Goal: Task Accomplishment & Management: Complete application form

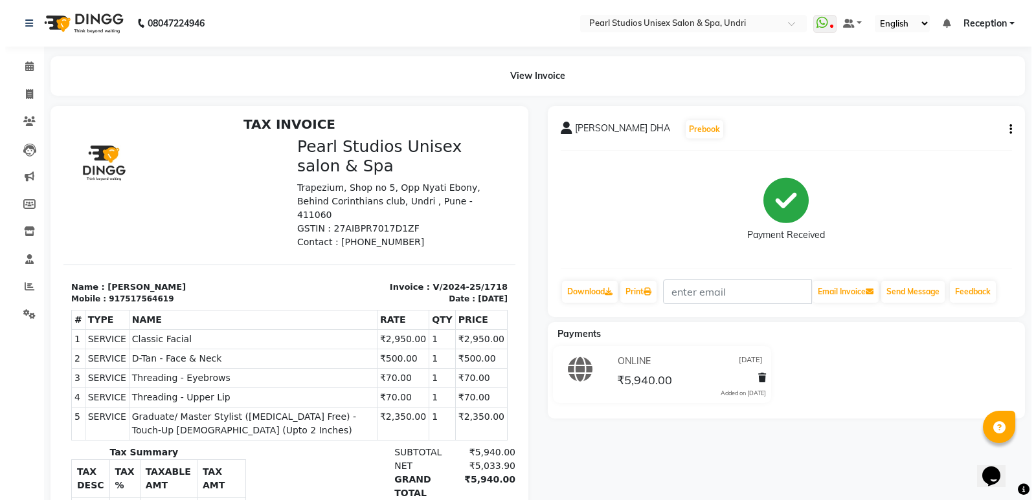
scroll to position [10, 0]
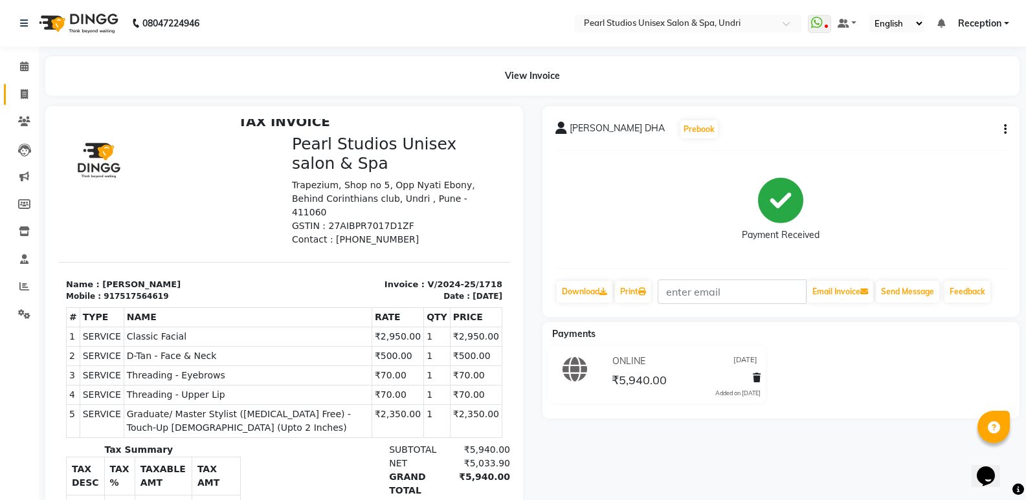
click at [24, 84] on link "Invoice" at bounding box center [19, 94] width 31 height 21
select select "78"
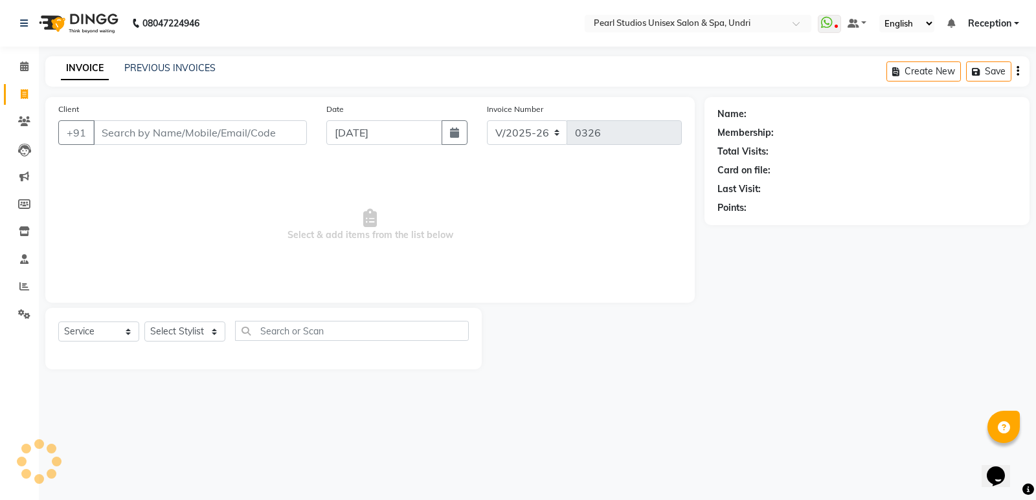
select select "membership"
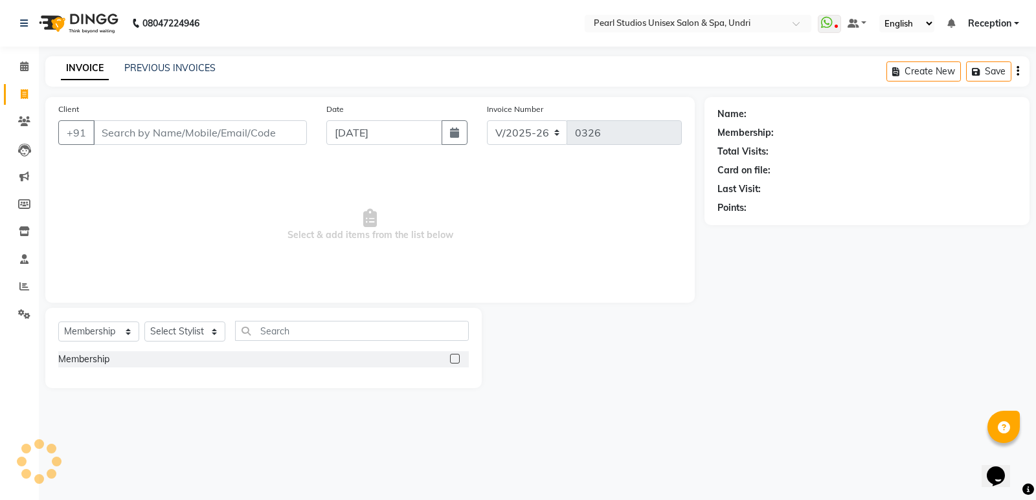
click at [136, 132] on input "Client" at bounding box center [200, 132] width 214 height 25
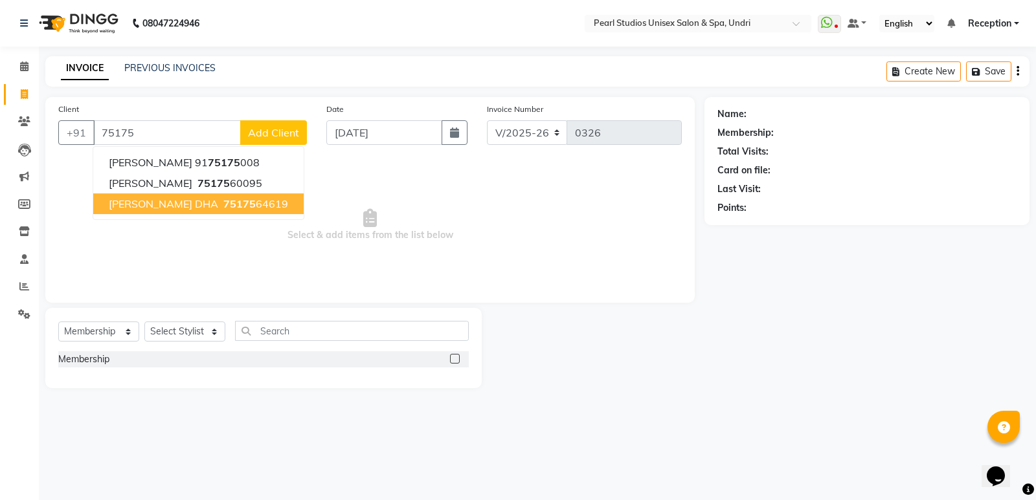
click at [167, 199] on span "[PERSON_NAME] DHA" at bounding box center [163, 203] width 109 height 13
type input "7517564619"
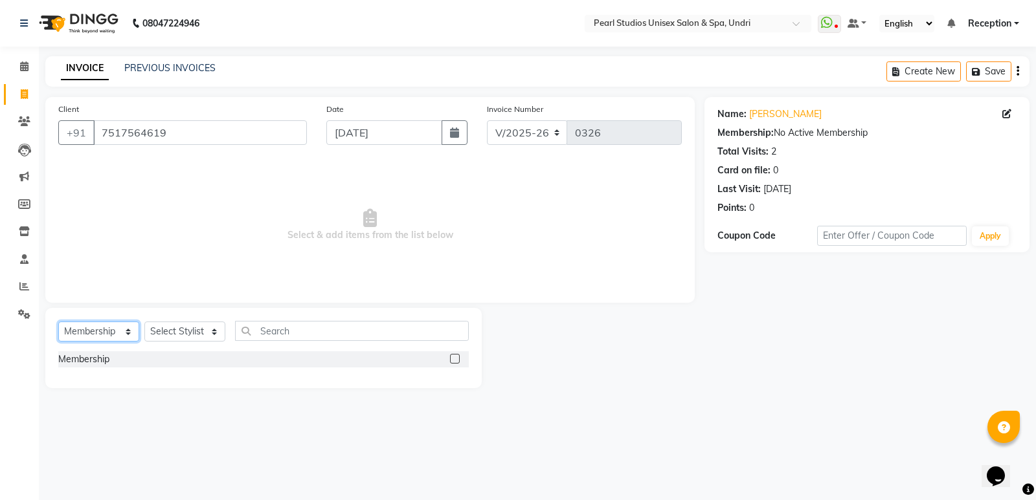
click at [93, 333] on select "Select Service Product Membership Package Voucher Prepaid Gift Card" at bounding box center [98, 332] width 81 height 20
select select "service"
click at [58, 322] on select "Select Service Product Membership Package Voucher Prepaid Gift Card" at bounding box center [98, 332] width 81 height 20
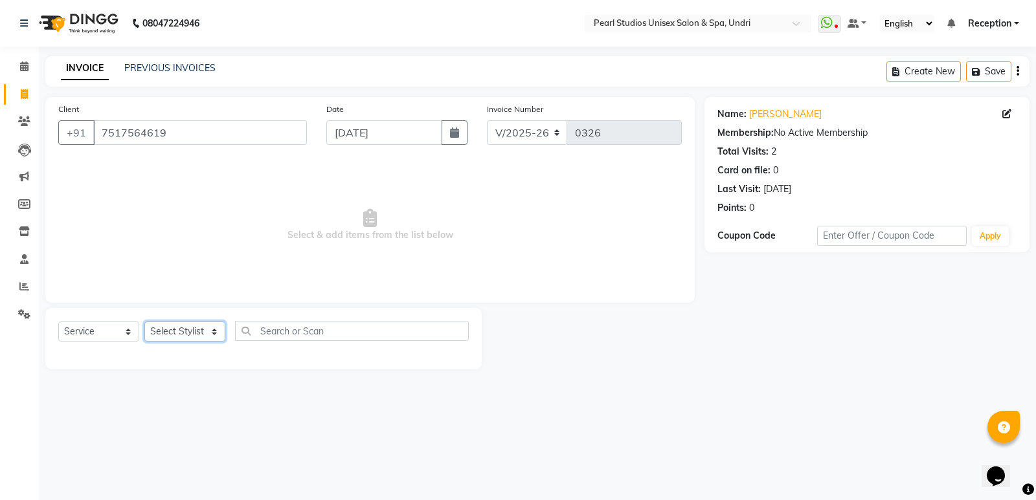
click at [181, 328] on select "Select Stylist [PERSON_NAME] [PERSON_NAME] Pooja [PERSON_NAME] [PERSON_NAME] Re…" at bounding box center [184, 332] width 81 height 20
click at [183, 324] on select "Select Stylist [PERSON_NAME] [PERSON_NAME] Pooja [PERSON_NAME] [PERSON_NAME] Re…" at bounding box center [184, 332] width 81 height 20
click at [32, 254] on span at bounding box center [24, 259] width 23 height 15
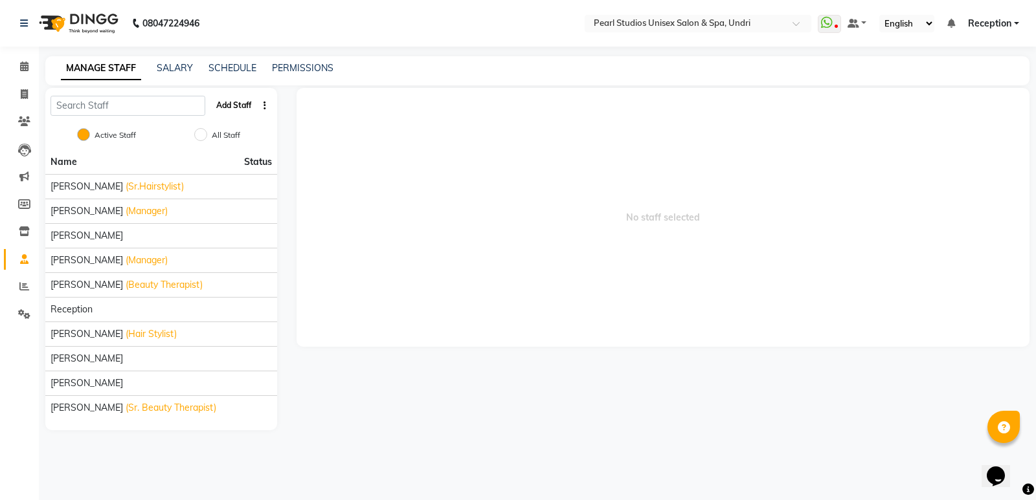
click at [232, 104] on button "Add Staff" at bounding box center [233, 106] width 45 height 22
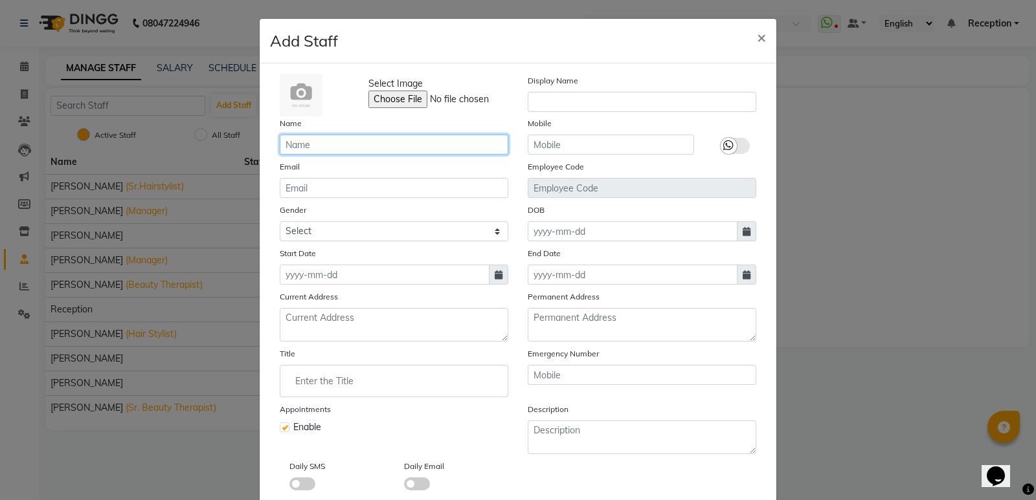
click at [351, 150] on input "text" at bounding box center [394, 145] width 229 height 20
type input "Avinash"
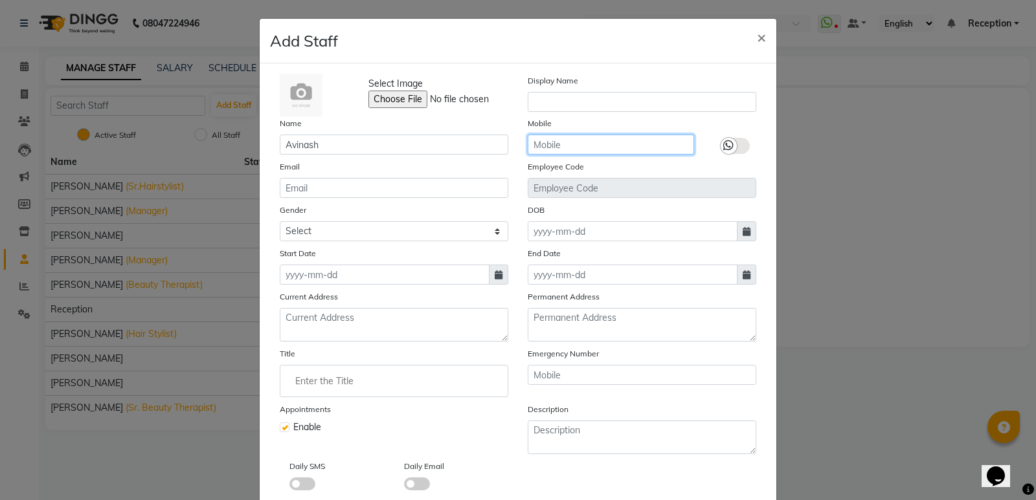
click at [552, 148] on input "text" at bounding box center [611, 145] width 166 height 20
type input "9307206143"
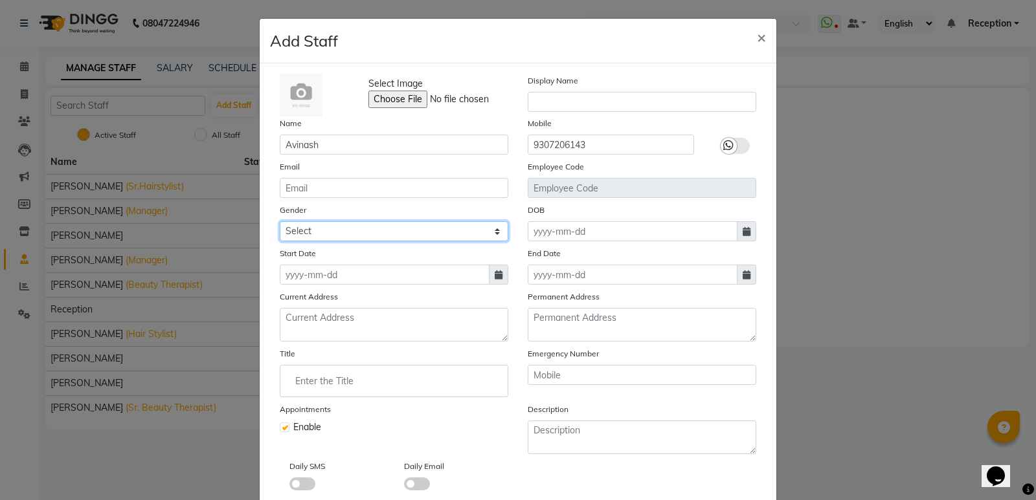
click at [306, 238] on select "Select [DEMOGRAPHIC_DATA] [DEMOGRAPHIC_DATA] Other Prefer Not To Say" at bounding box center [394, 231] width 229 height 20
select select "[DEMOGRAPHIC_DATA]"
click at [280, 221] on select "Select [DEMOGRAPHIC_DATA] [DEMOGRAPHIC_DATA] Other Prefer Not To Say" at bounding box center [394, 231] width 229 height 20
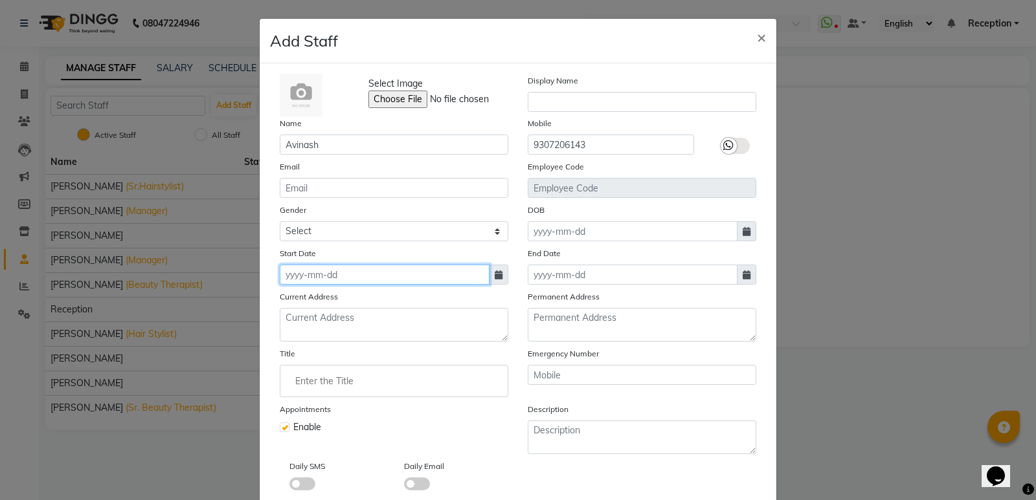
click at [315, 268] on input at bounding box center [385, 275] width 210 height 20
select select "9"
select select "2025"
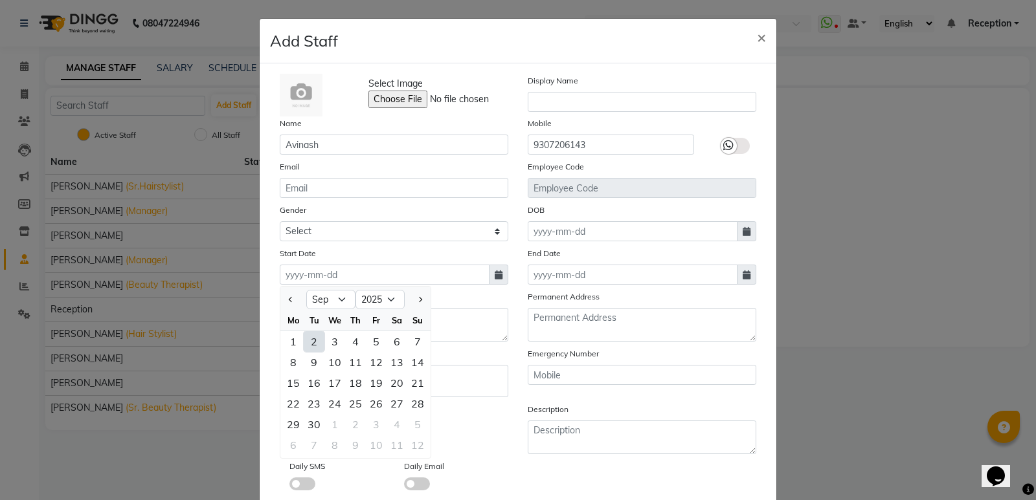
click at [307, 342] on div "2" at bounding box center [314, 341] width 21 height 21
type input "[DATE]"
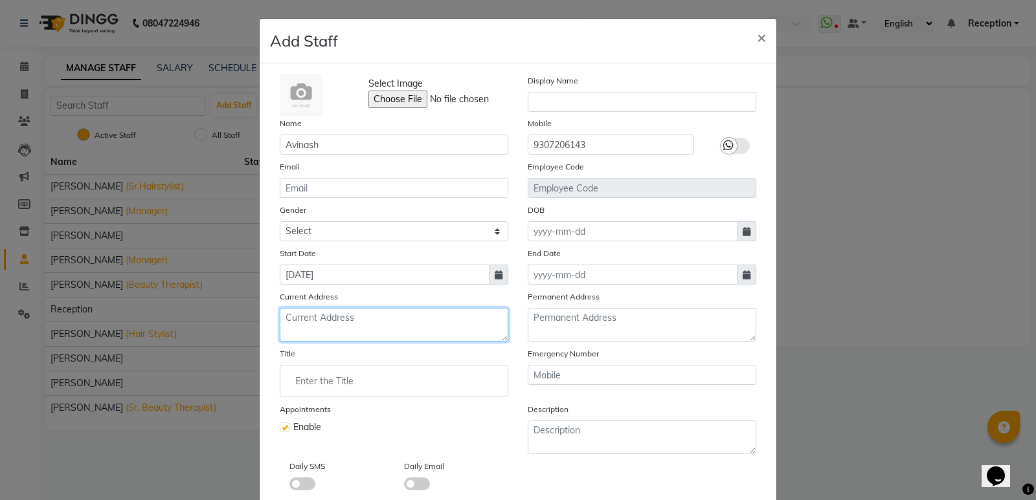
click at [310, 320] on textarea at bounding box center [394, 325] width 229 height 34
type textarea "Undri pisoli"
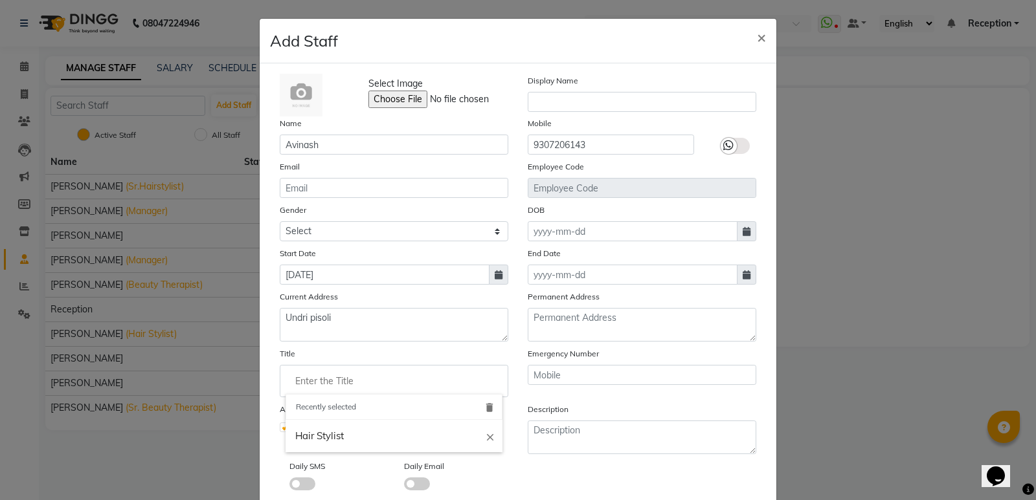
click at [321, 375] on input "Enter the Title" at bounding box center [393, 381] width 217 height 26
click at [368, 431] on link "Hair Stylist" at bounding box center [393, 436] width 217 height 33
type input "Hair Stylist"
click at [734, 144] on label at bounding box center [734, 146] width 29 height 16
click at [0, 0] on input "checkbox" at bounding box center [0, 0] width 0 height 0
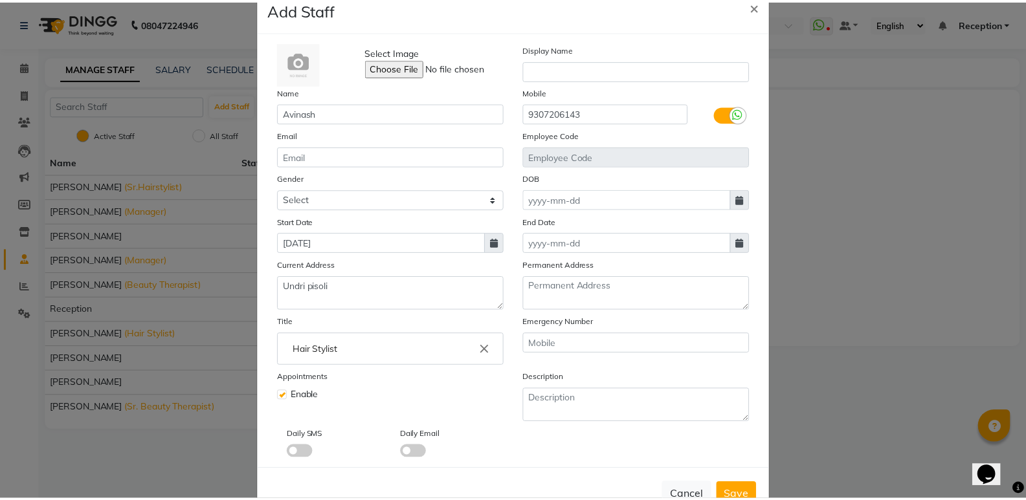
scroll to position [65, 0]
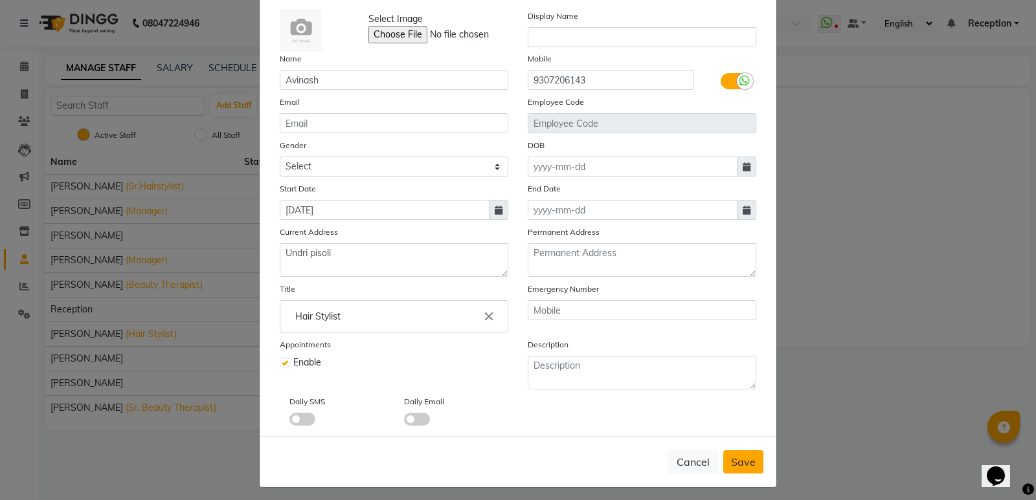
click at [731, 465] on span "Save" at bounding box center [743, 462] width 25 height 13
select select
checkbox input "false"
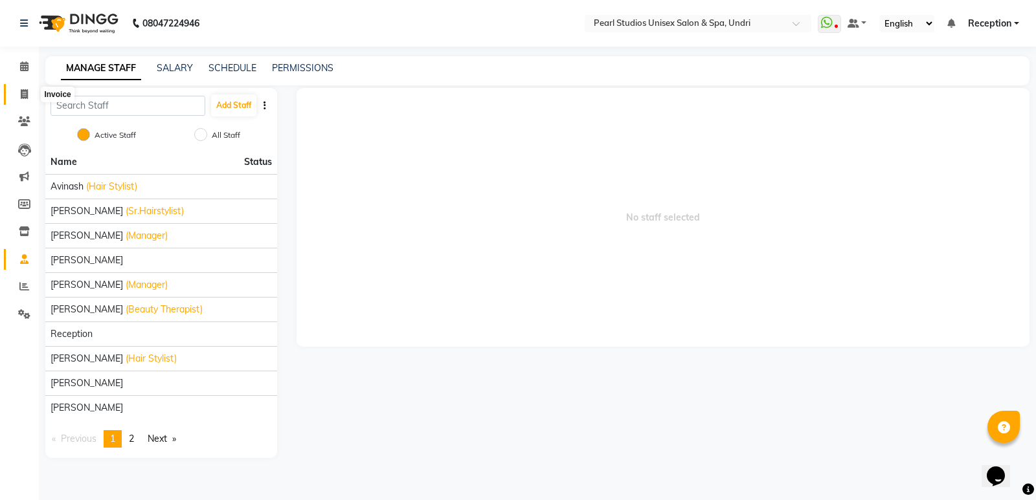
click at [24, 93] on icon at bounding box center [24, 94] width 7 height 10
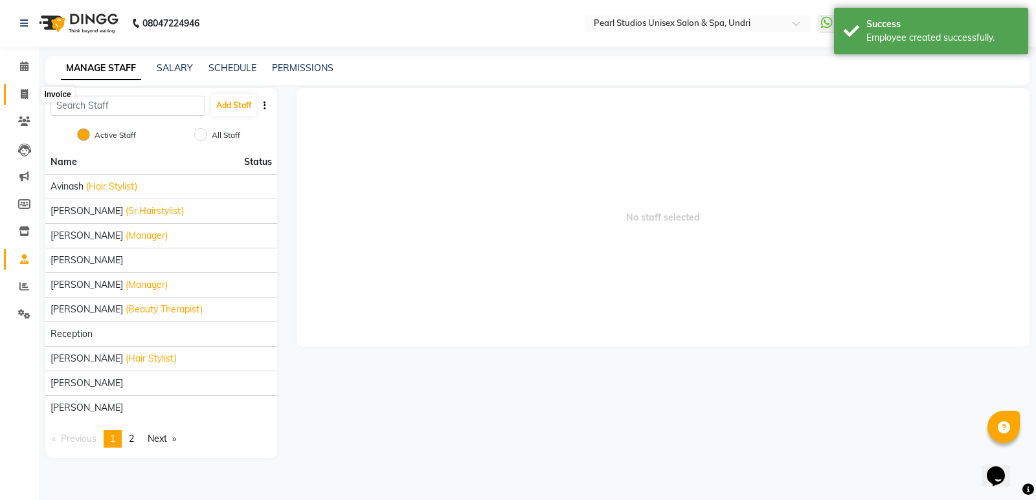
select select "78"
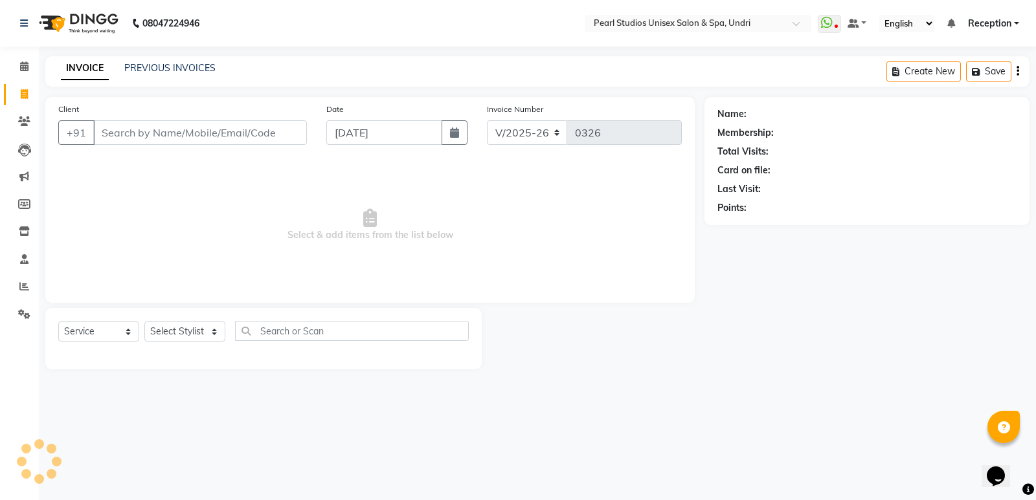
select select "membership"
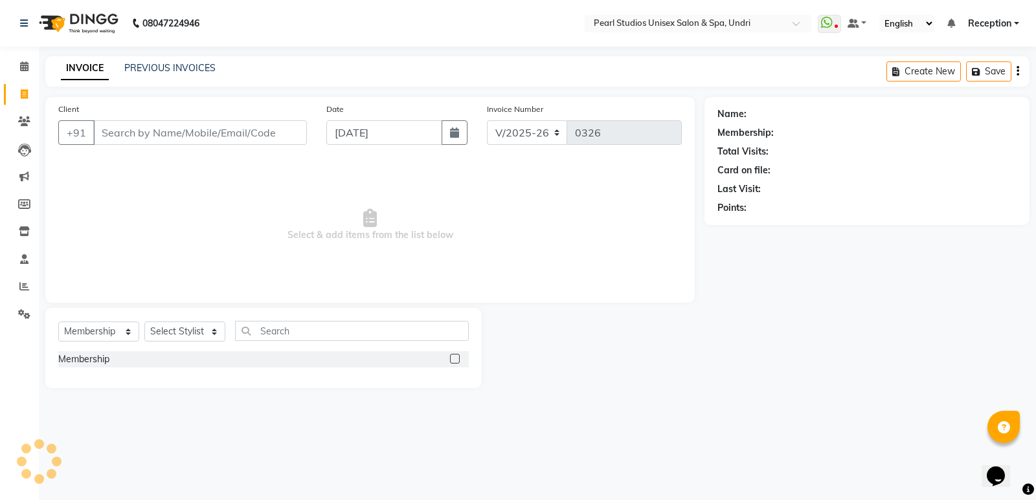
click at [148, 135] on input "Client" at bounding box center [200, 132] width 214 height 25
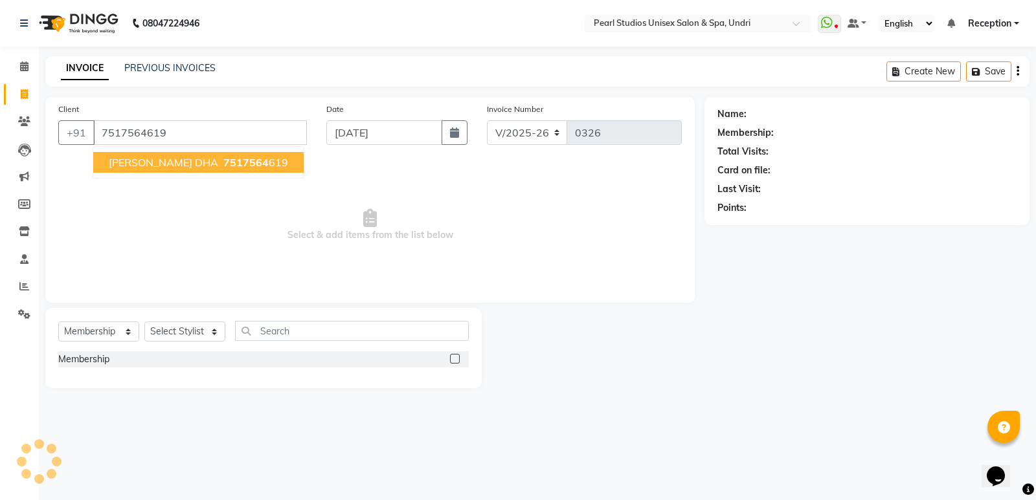
type input "7517564619"
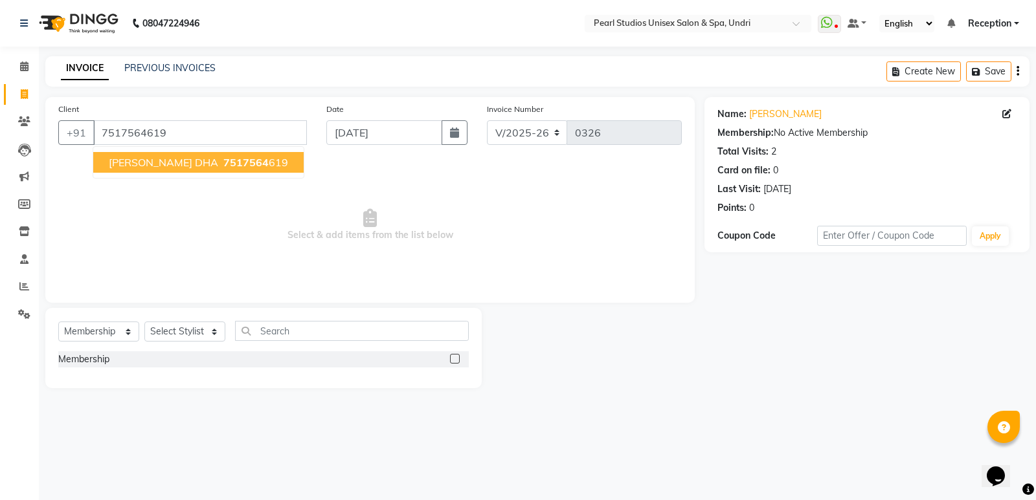
click at [142, 161] on span "[PERSON_NAME] DHA" at bounding box center [163, 162] width 109 height 13
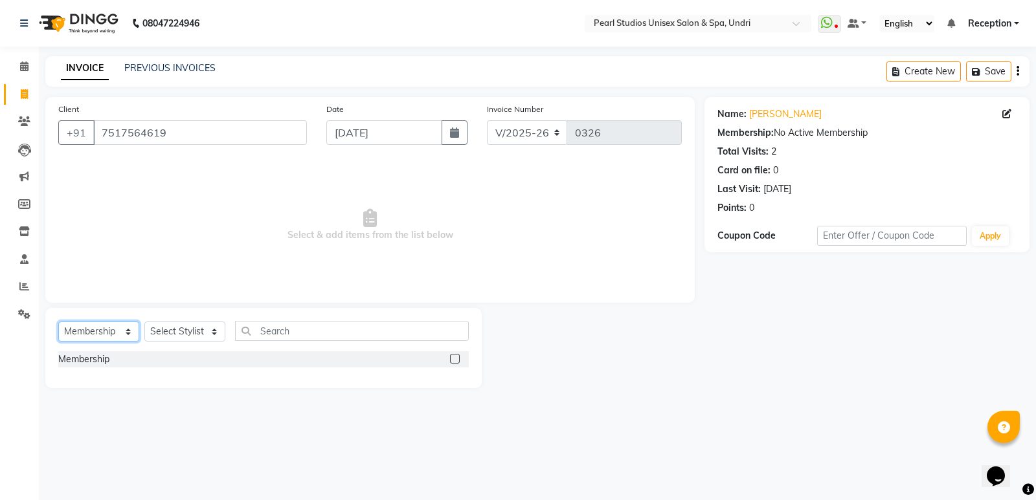
click at [111, 332] on select "Select Service Product Membership Package Voucher Prepaid Gift Card" at bounding box center [98, 332] width 81 height 20
select select "service"
click at [58, 322] on select "Select Service Product Membership Package Voucher Prepaid Gift Card" at bounding box center [98, 332] width 81 height 20
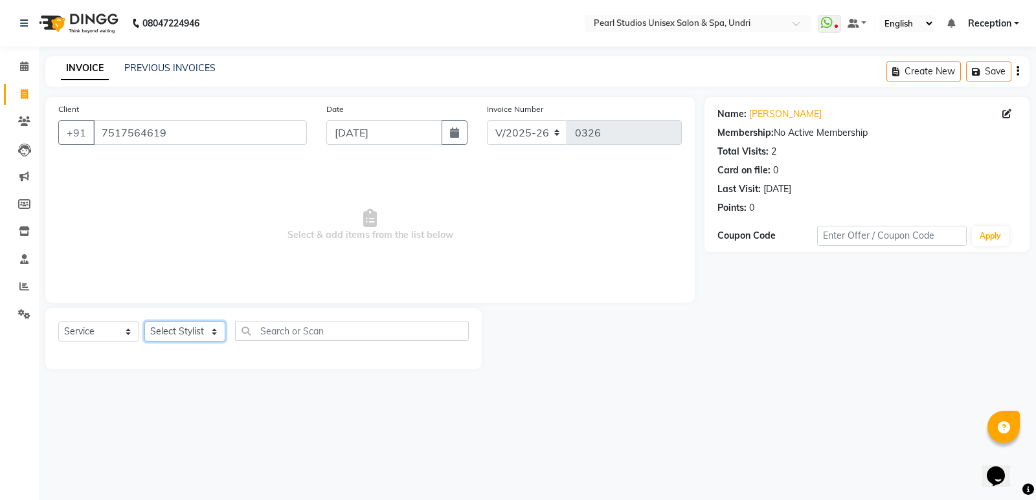
click at [153, 330] on select "Select Stylist Avinash [PERSON_NAME] [PERSON_NAME] Pooja [PERSON_NAME] [PERSON_…" at bounding box center [184, 332] width 81 height 20
select select "90650"
click at [144, 322] on select "Select Stylist Avinash [PERSON_NAME] [PERSON_NAME] Pooja [PERSON_NAME] [PERSON_…" at bounding box center [184, 332] width 81 height 20
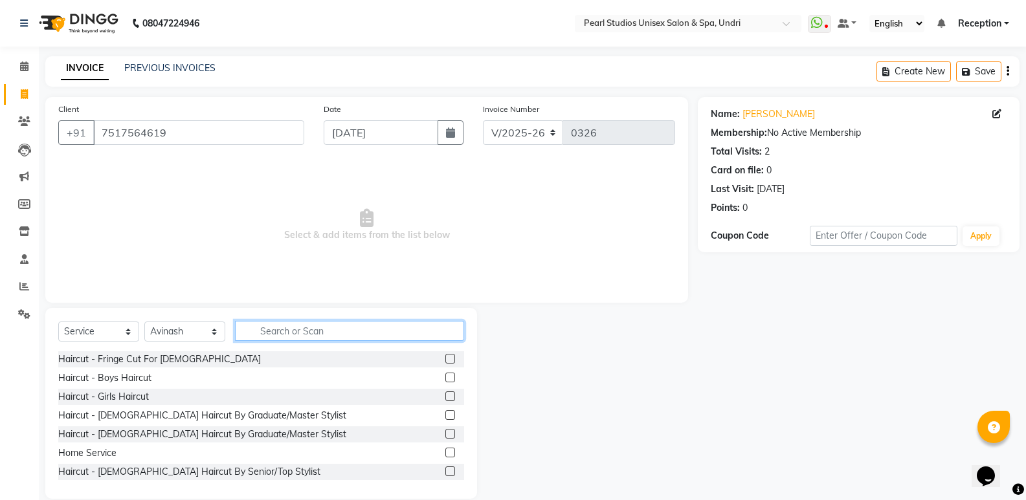
click at [269, 326] on input "text" at bounding box center [349, 331] width 229 height 20
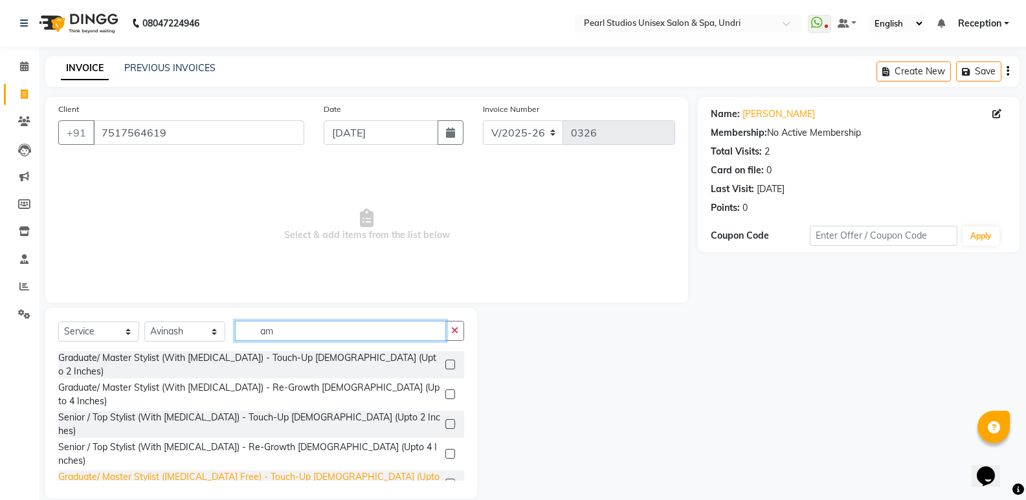
type input "am"
click at [221, 471] on div "Graduate/ Master Stylist ([MEDICAL_DATA] Free) - Touch-Up [DEMOGRAPHIC_DATA] (U…" at bounding box center [249, 484] width 382 height 27
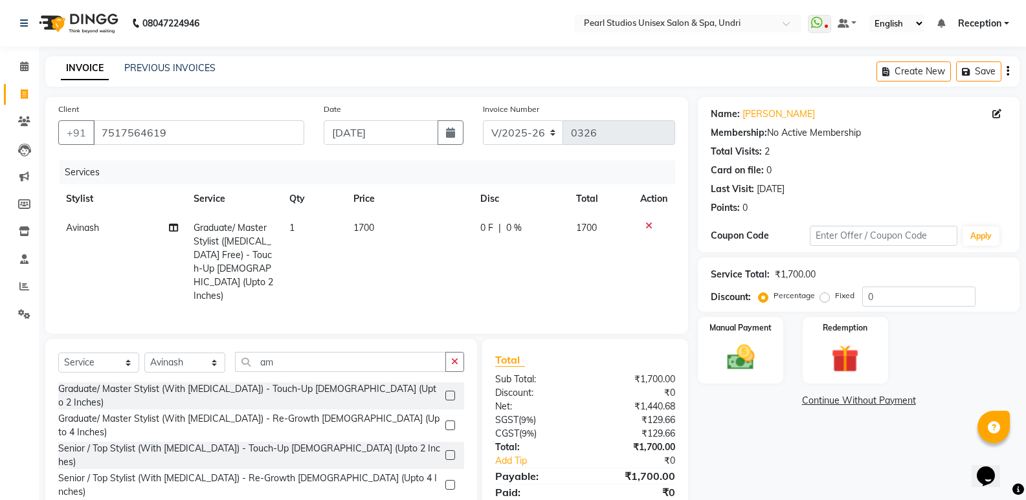
checkbox input "false"
click at [378, 226] on td "1700" at bounding box center [410, 262] width 128 height 97
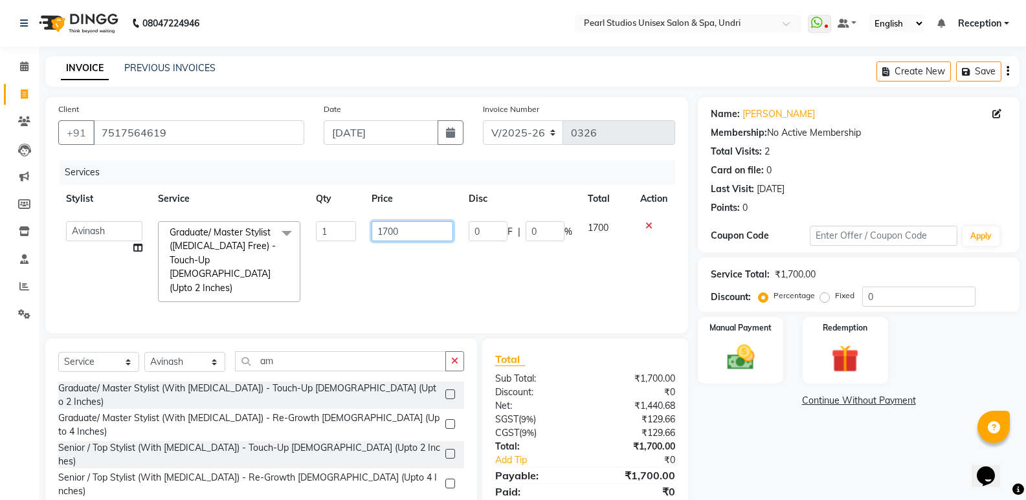
drag, startPoint x: 414, startPoint y: 230, endPoint x: 328, endPoint y: 230, distance: 86.1
click at [329, 230] on tr "Avinash [PERSON_NAME] [PERSON_NAME] Pooja [PERSON_NAME] [PERSON_NAME] Reception…" at bounding box center [366, 262] width 617 height 96
type input "2350"
click at [498, 271] on td "0 F | 0 %" at bounding box center [520, 262] width 119 height 96
click at [750, 326] on label "Manual Payment" at bounding box center [740, 327] width 65 height 12
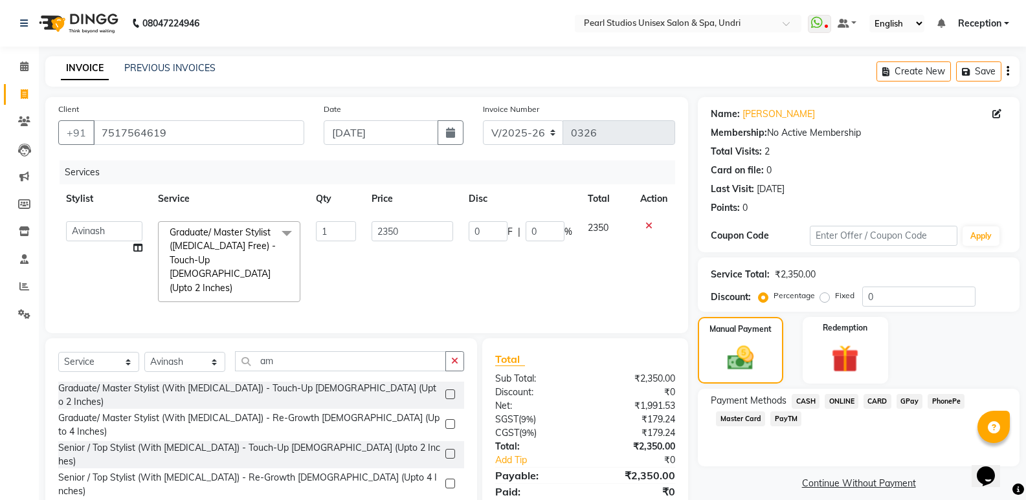
click at [829, 404] on span "ONLINE" at bounding box center [842, 401] width 34 height 15
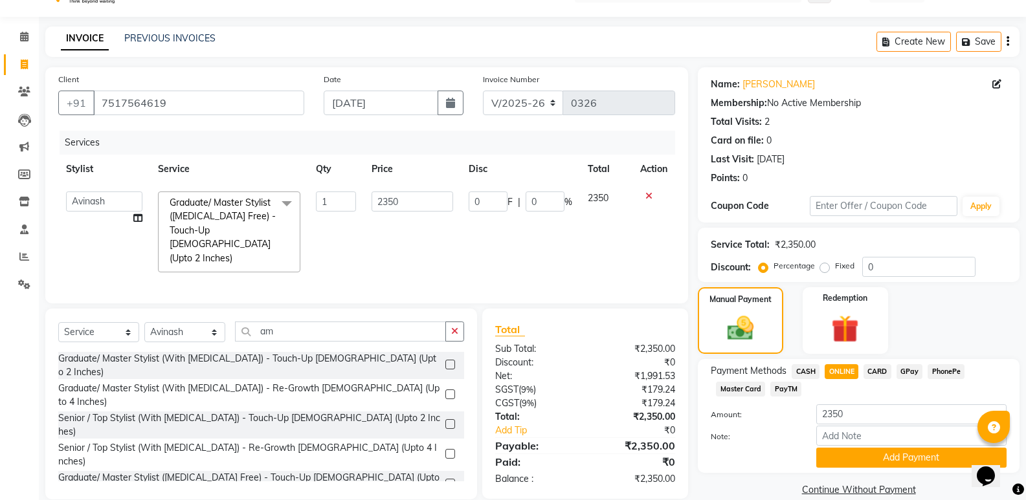
scroll to position [49, 0]
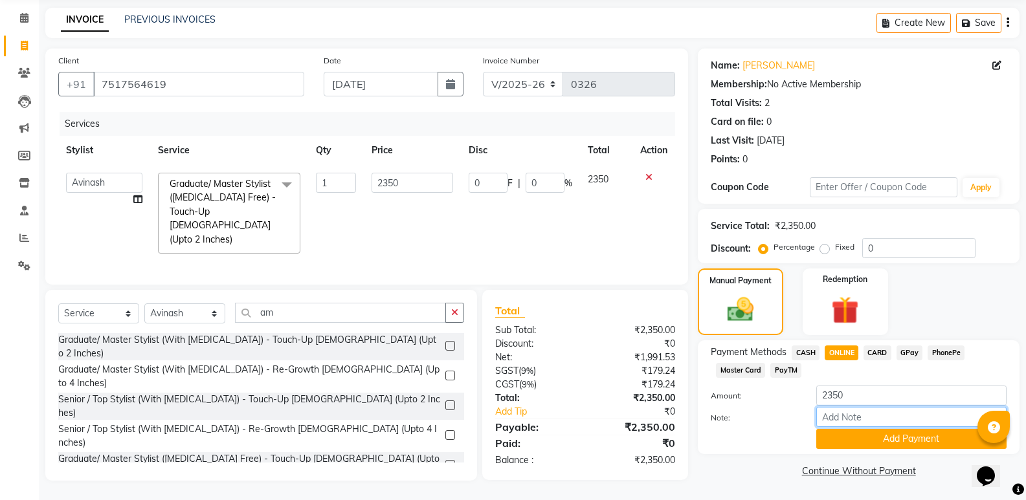
click at [847, 423] on input "Note:" at bounding box center [911, 417] width 190 height 20
type input "150 tip to avinash"
click at [862, 436] on button "Add Payment" at bounding box center [911, 439] width 190 height 20
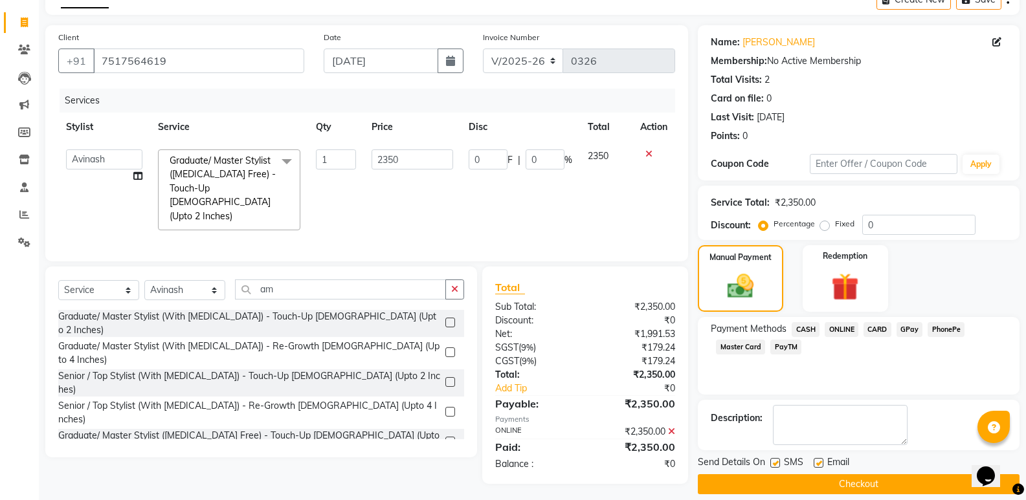
scroll to position [85, 0]
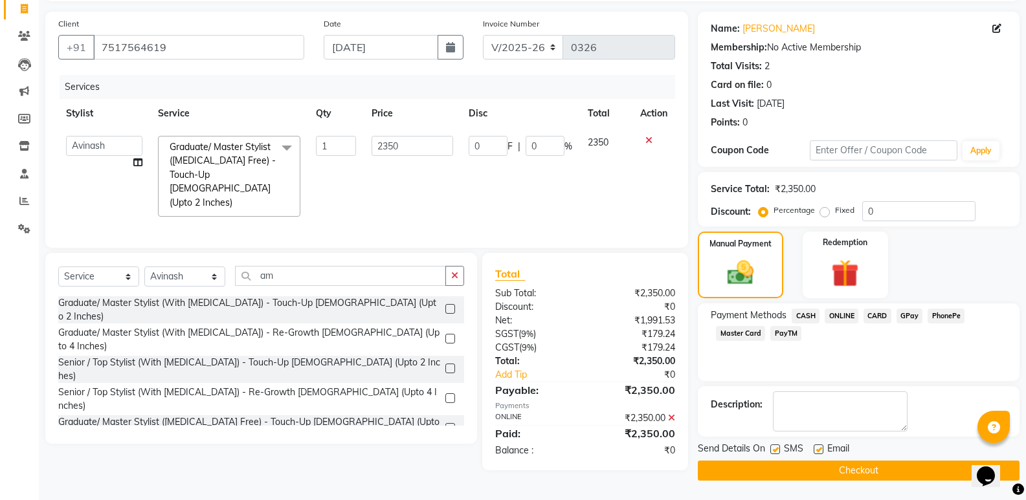
click at [776, 452] on label at bounding box center [775, 450] width 10 height 10
click at [776, 452] on input "checkbox" at bounding box center [774, 450] width 8 height 8
checkbox input "false"
click at [785, 467] on button "Checkout" at bounding box center [859, 471] width 322 height 20
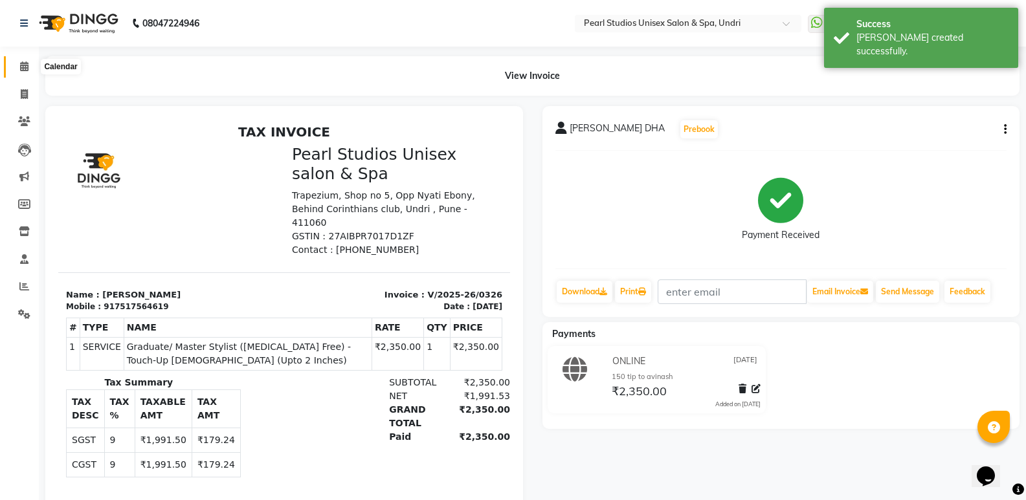
click at [25, 72] on span at bounding box center [24, 67] width 23 height 15
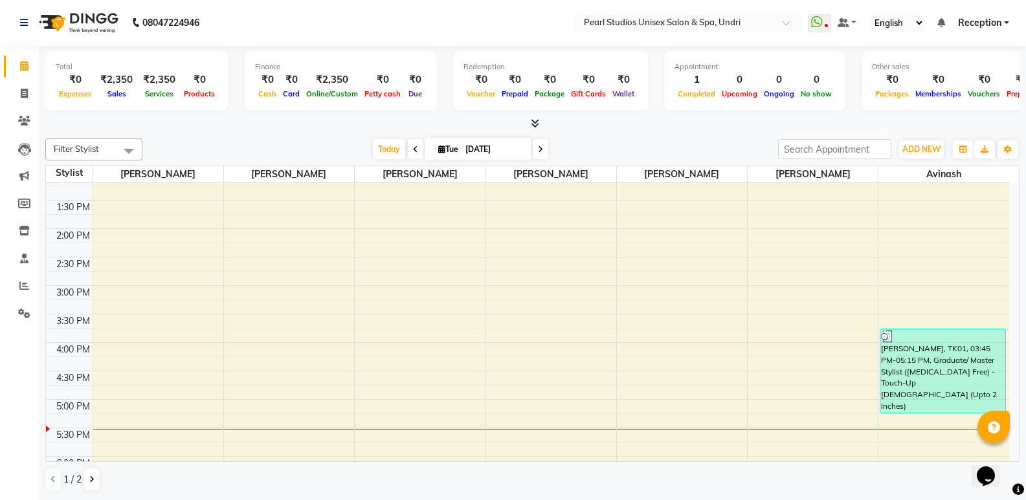
scroll to position [324, 0]
